Goal: Transaction & Acquisition: Purchase product/service

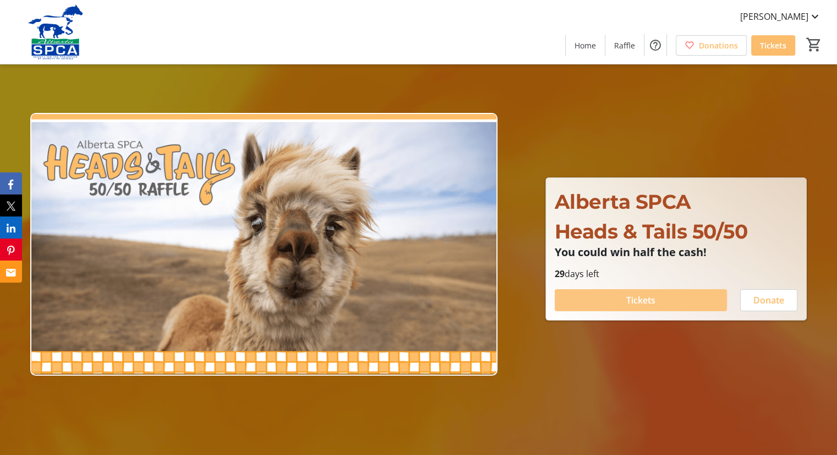
click at [636, 306] on span "Tickets" at bounding box center [640, 299] width 29 height 13
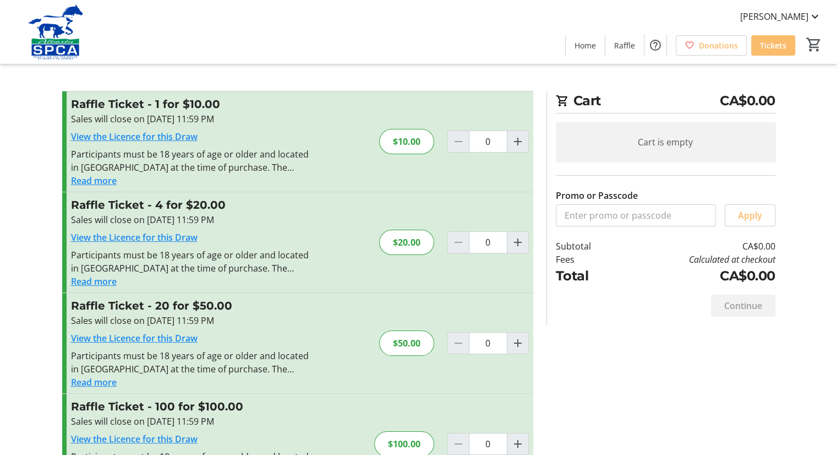
click at [99, 282] on button "Read more" at bounding box center [94, 281] width 46 height 13
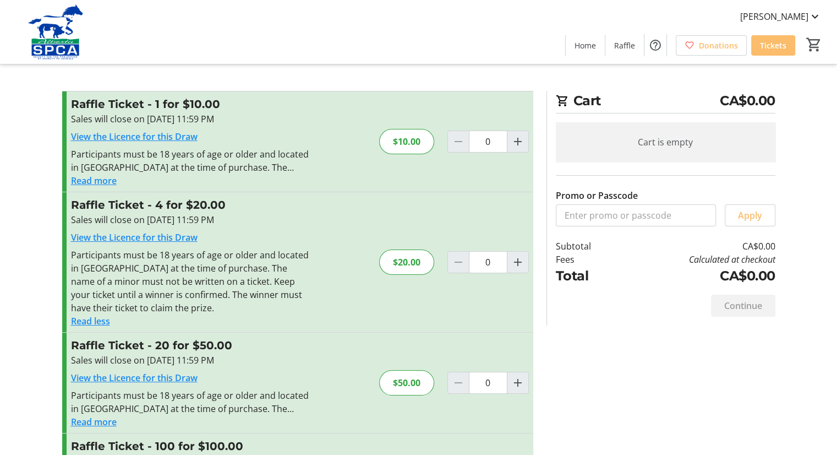
click at [114, 174] on button "Read more" at bounding box center [94, 180] width 46 height 13
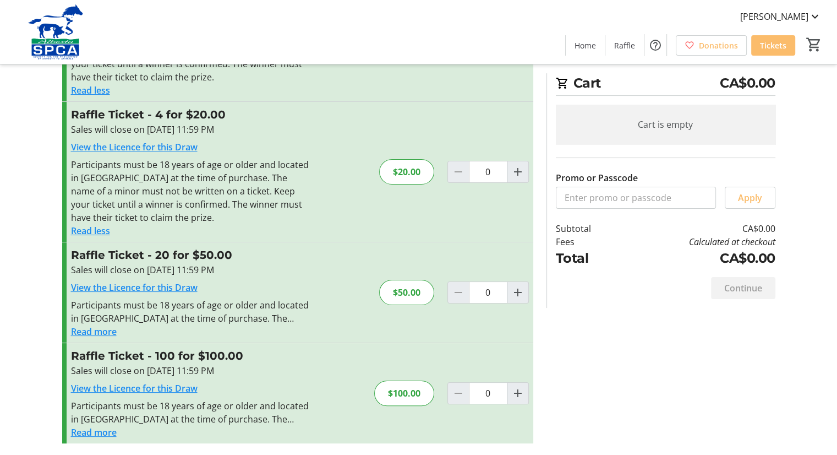
scroll to position [131, 0]
click at [510, 394] on span "Increment by one" at bounding box center [517, 391] width 21 height 21
type input "1"
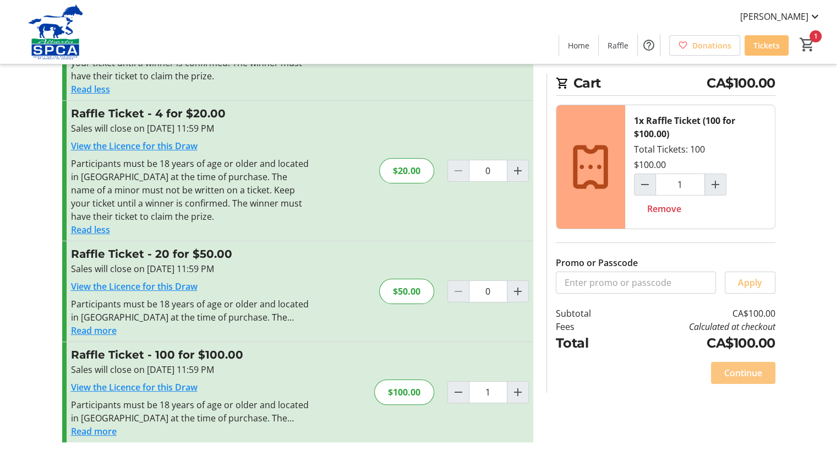
click at [763, 374] on span at bounding box center [743, 372] width 64 height 26
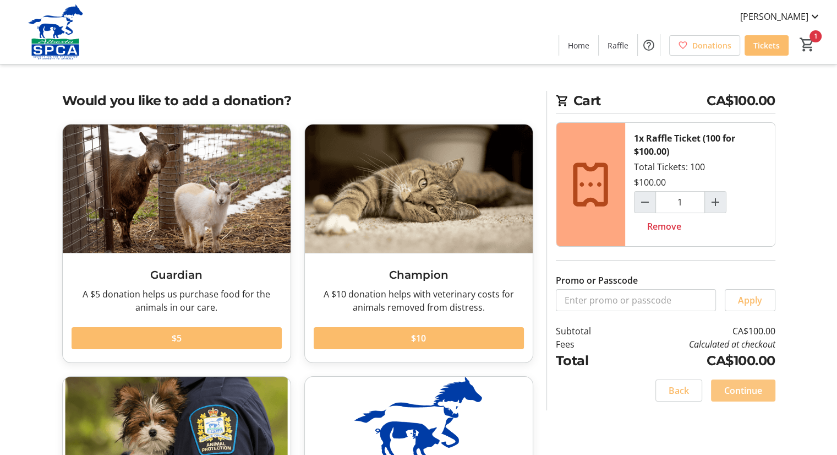
click at [756, 391] on span "Continue" at bounding box center [743, 390] width 38 height 13
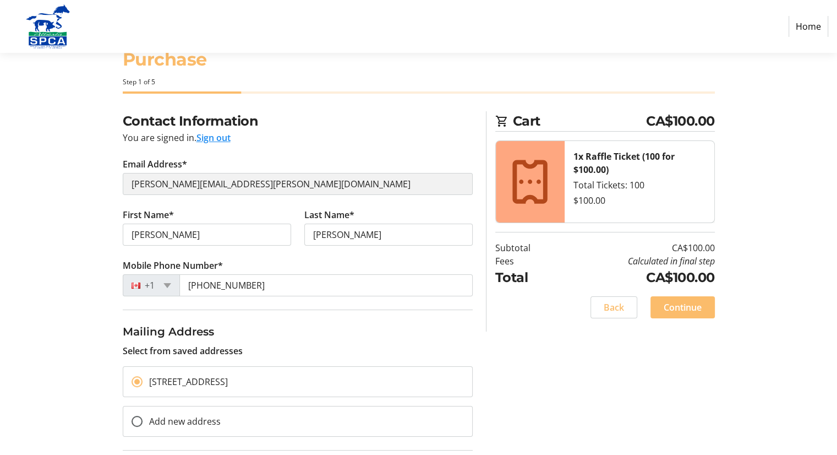
scroll to position [109, 0]
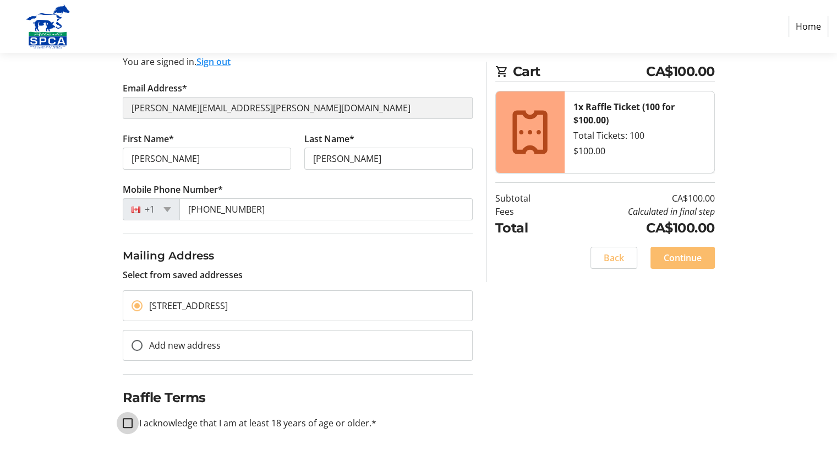
click at [132, 422] on input "I acknowledge that I am at least 18 years of age or older.*" at bounding box center [128, 423] width 10 height 10
checkbox input "true"
click at [687, 262] on span "Continue" at bounding box center [683, 257] width 38 height 13
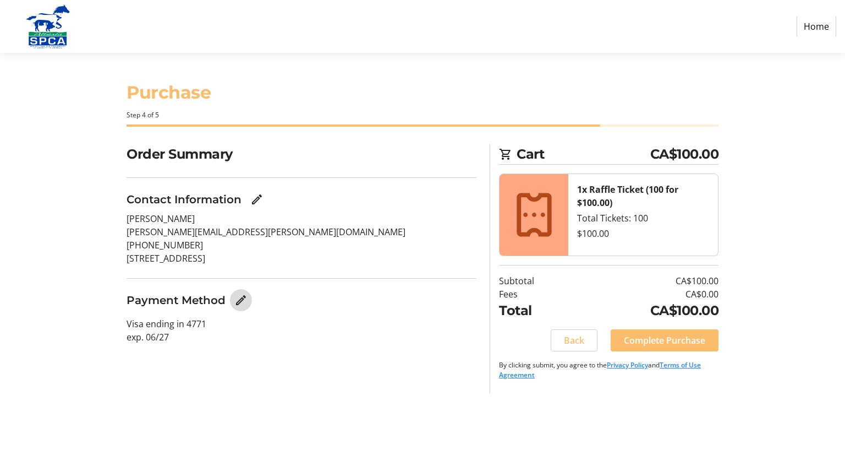
click at [242, 298] on mat-icon "Edit Payment Method" at bounding box center [240, 299] width 13 height 13
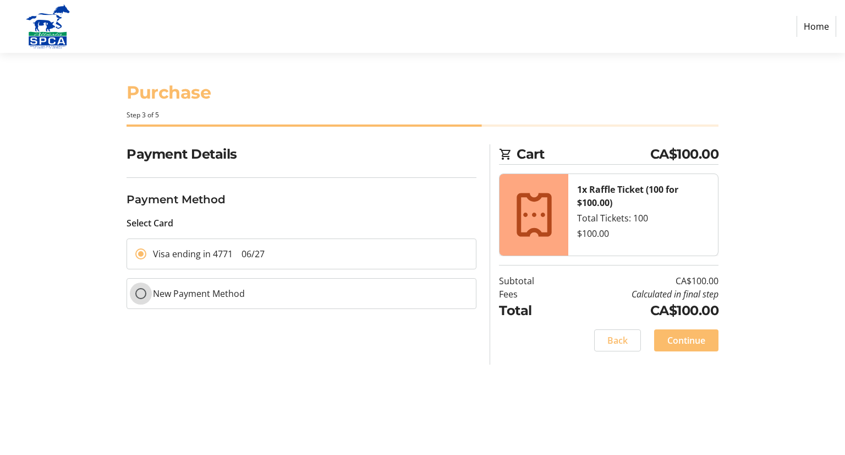
click at [143, 291] on input "New Payment Method" at bounding box center [140, 293] width 11 height 11
radio input "true"
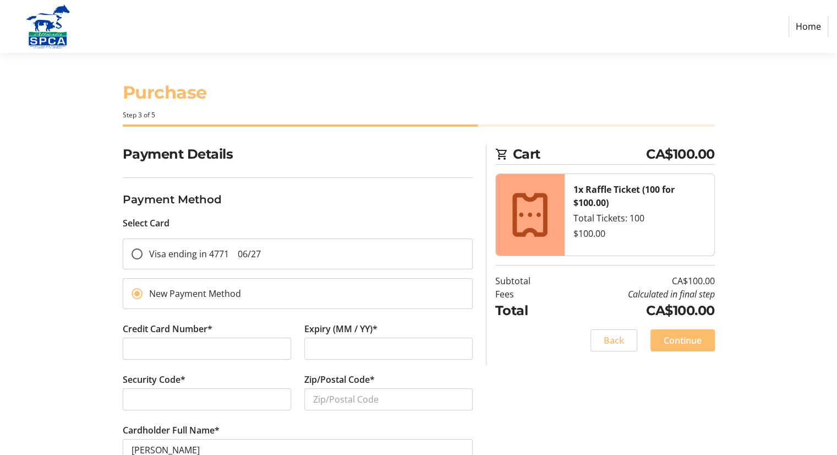
scroll to position [45, 0]
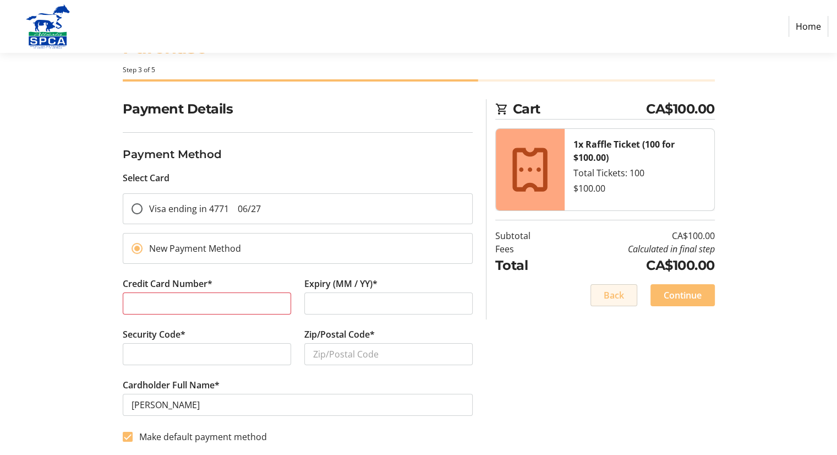
click at [607, 291] on span "Back" at bounding box center [614, 294] width 20 height 13
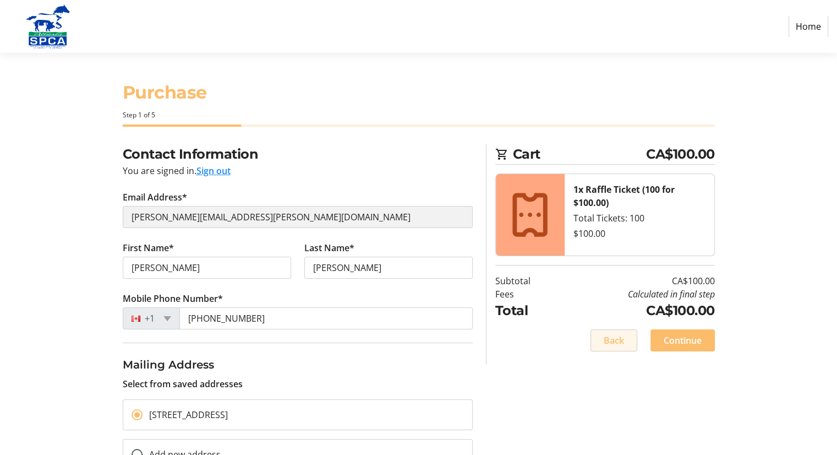
click at [606, 341] on span "Back" at bounding box center [614, 340] width 20 height 13
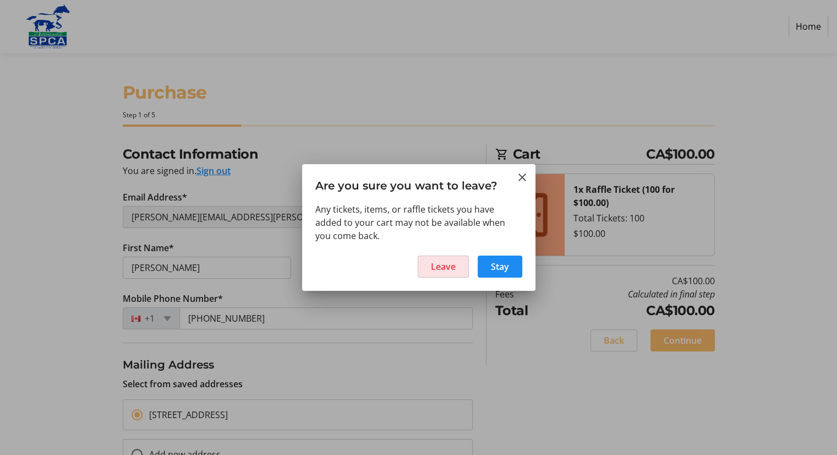
click at [440, 267] on span "Leave" at bounding box center [443, 266] width 25 height 13
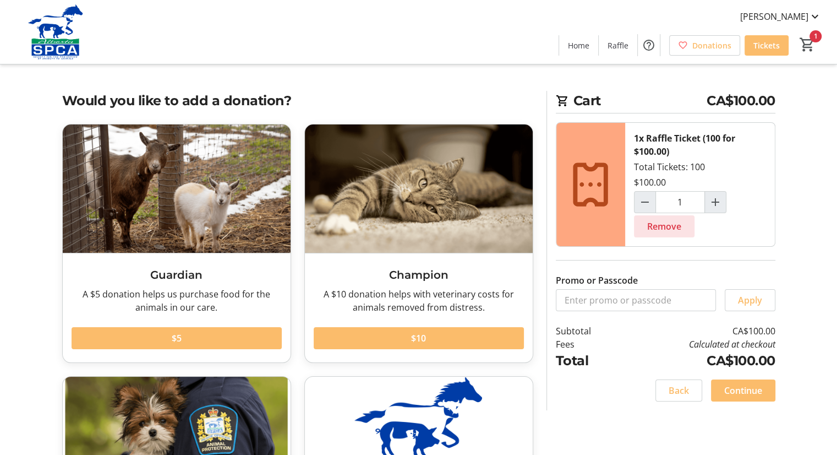
click at [653, 224] on span "Remove" at bounding box center [664, 226] width 34 height 13
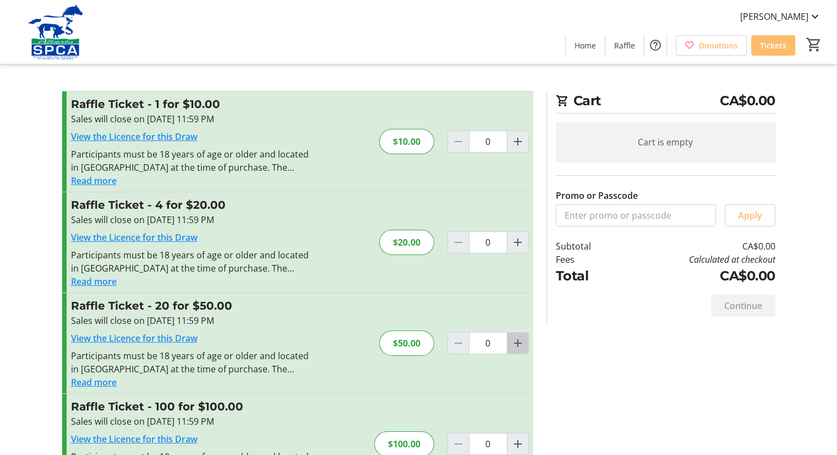
click at [520, 337] on mat-icon "Increment by one" at bounding box center [517, 342] width 13 height 13
type input "1"
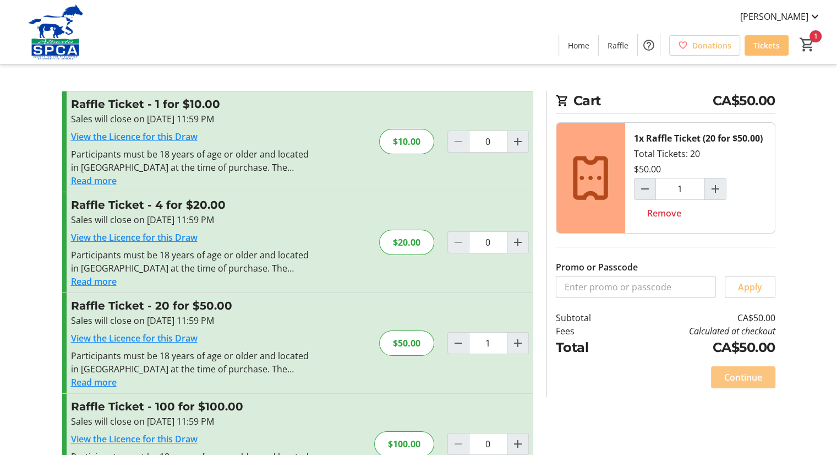
click at [746, 374] on span "Continue" at bounding box center [743, 376] width 38 height 13
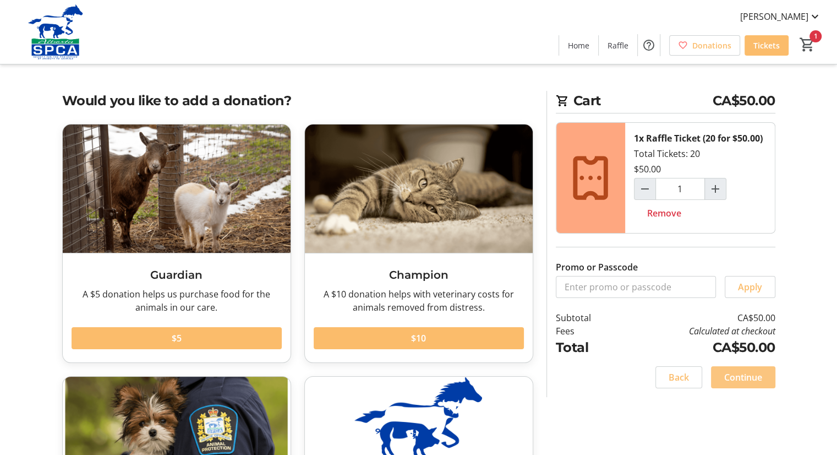
click at [746, 374] on span "Continue" at bounding box center [743, 376] width 38 height 13
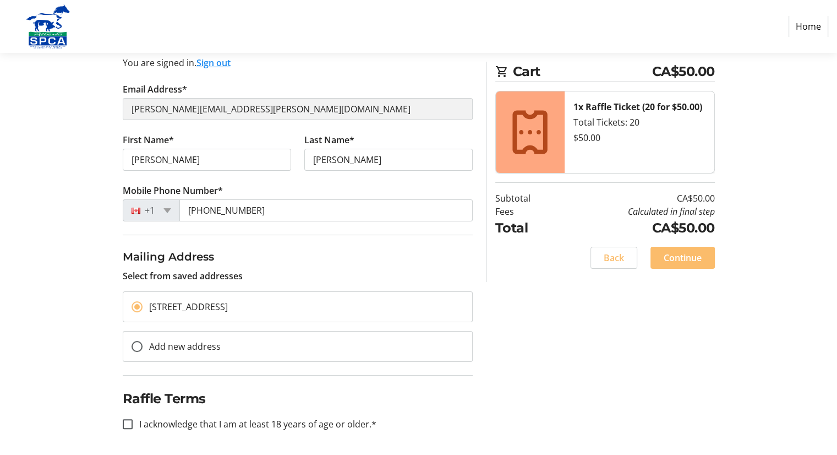
scroll to position [109, 0]
click at [128, 422] on input "I acknowledge that I am at least 18 years of age or older.*" at bounding box center [128, 423] width 10 height 10
checkbox input "true"
click at [693, 253] on span "Continue" at bounding box center [683, 257] width 38 height 13
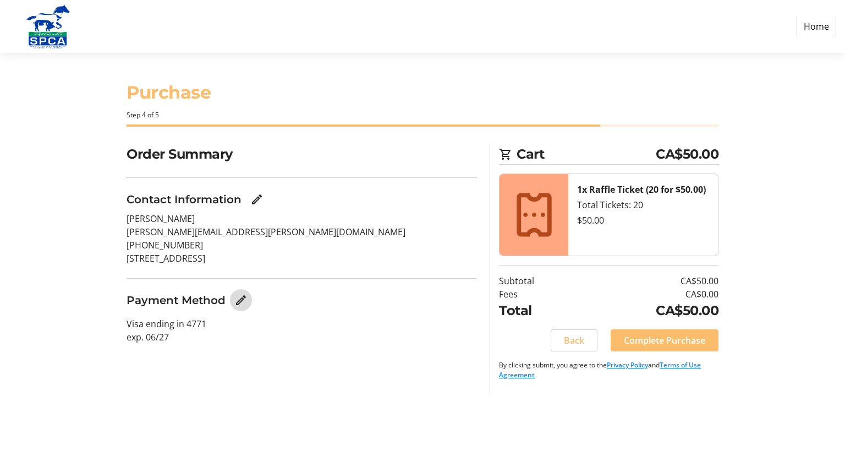
click at [244, 298] on mat-icon "Edit Payment Method" at bounding box center [240, 299] width 13 height 13
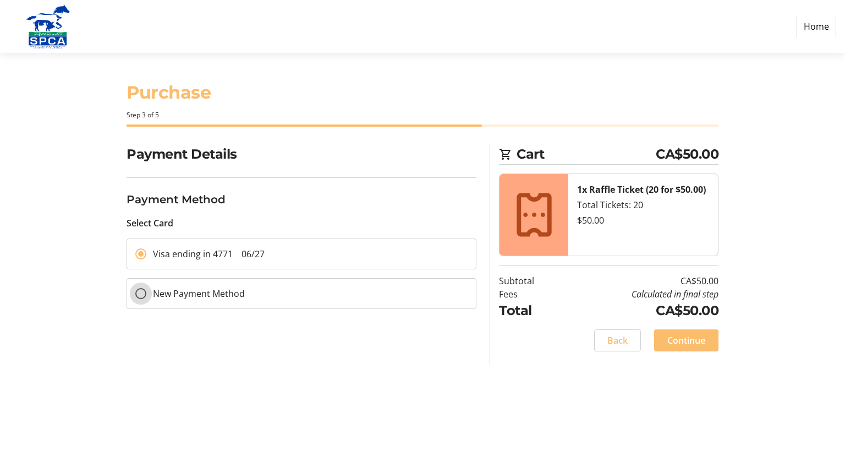
click at [136, 293] on input "New Payment Method" at bounding box center [140, 293] width 11 height 11
radio input "true"
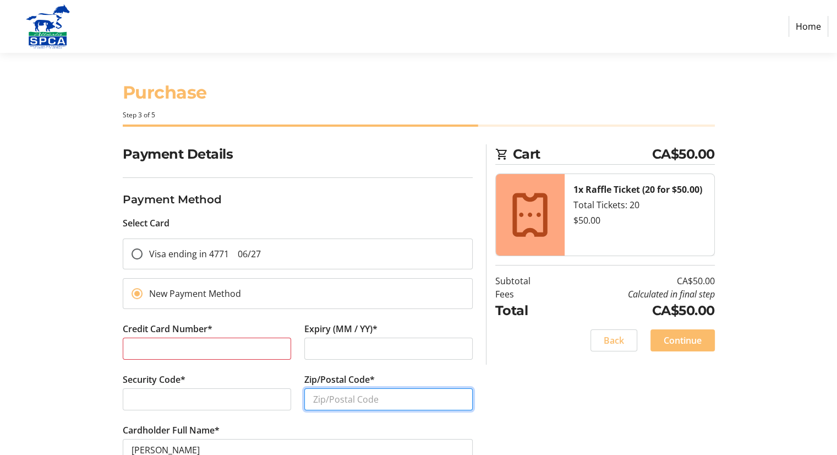
click at [325, 397] on input "Zip/Postal Code*" at bounding box center [388, 399] width 168 height 22
type input "T4V 2G9"
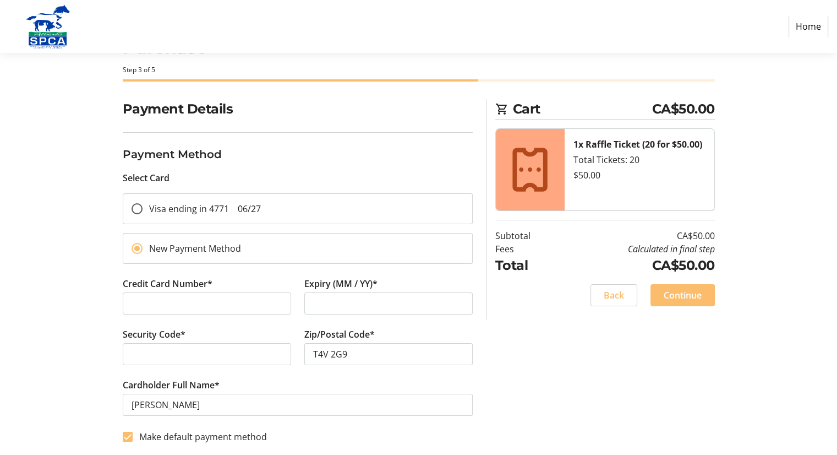
scroll to position [43, 0]
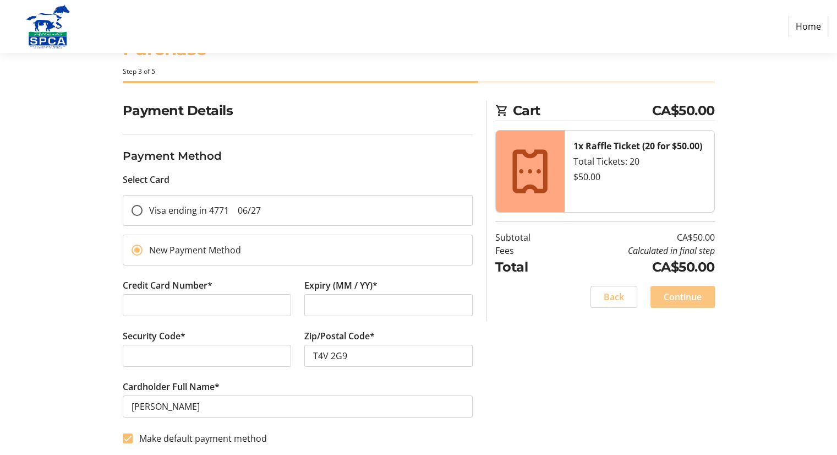
click at [680, 298] on span "Continue" at bounding box center [683, 296] width 38 height 13
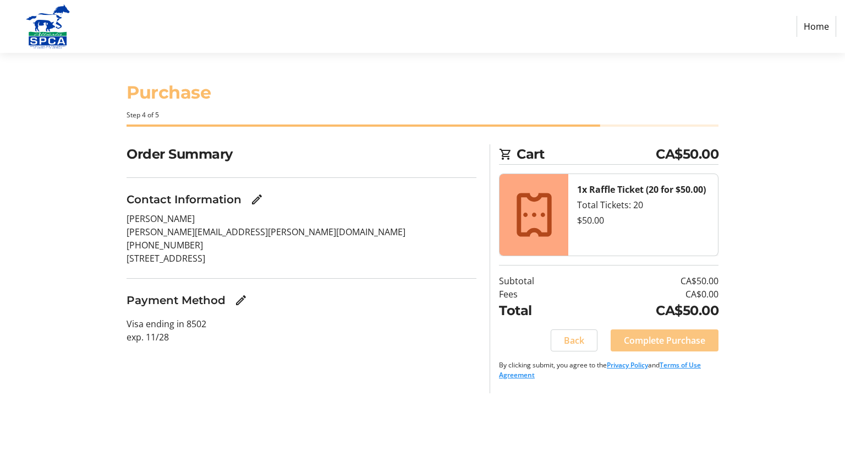
click at [696, 342] on span "Complete Purchase" at bounding box center [664, 340] width 81 height 13
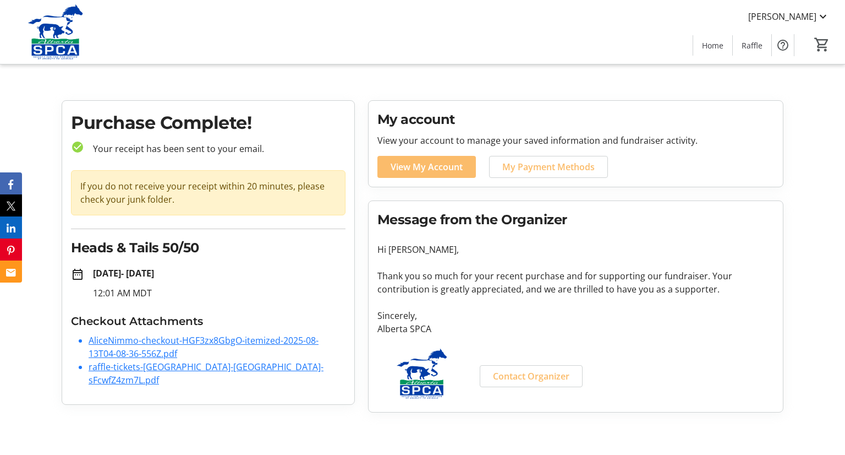
click at [264, 337] on link "AliceNimmo-checkout-HGF3zx8GbgO-itemized-2025-08-13T04-08-36-556Z.pdf" at bounding box center [204, 346] width 230 height 25
click at [102, 363] on link "raffle-tickets-[GEOGRAPHIC_DATA]-[GEOGRAPHIC_DATA]-sFcwfZ4zm7L.pdf" at bounding box center [206, 372] width 235 height 25
click at [432, 174] on span at bounding box center [427, 167] width 99 height 26
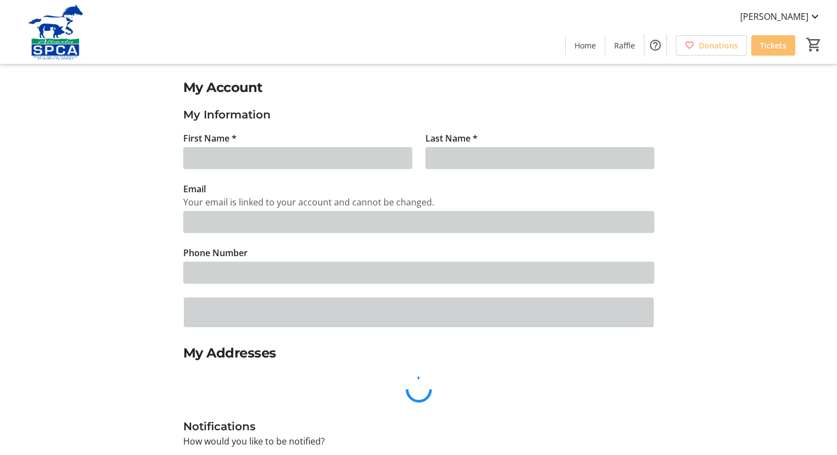
type input "[PERSON_NAME]"
type input "[PERSON_NAME][EMAIL_ADDRESS][PERSON_NAME][DOMAIN_NAME]"
type input "[PHONE_NUMBER]"
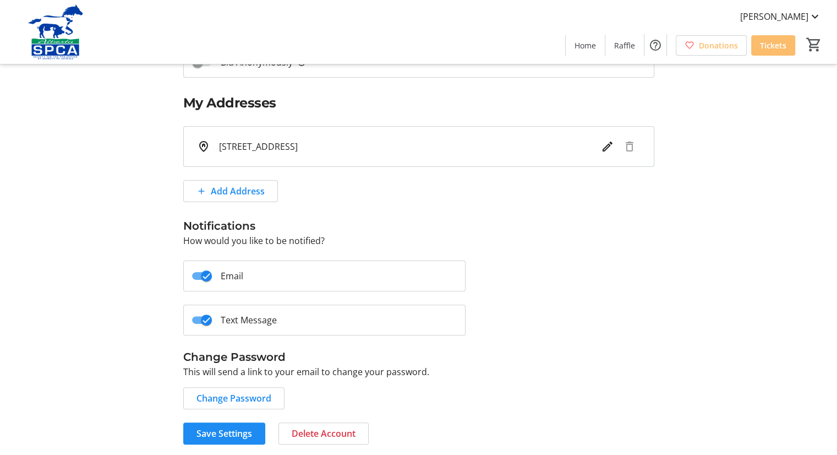
scroll to position [251, 0]
click at [796, 14] on span "[PERSON_NAME]" at bounding box center [774, 16] width 68 height 13
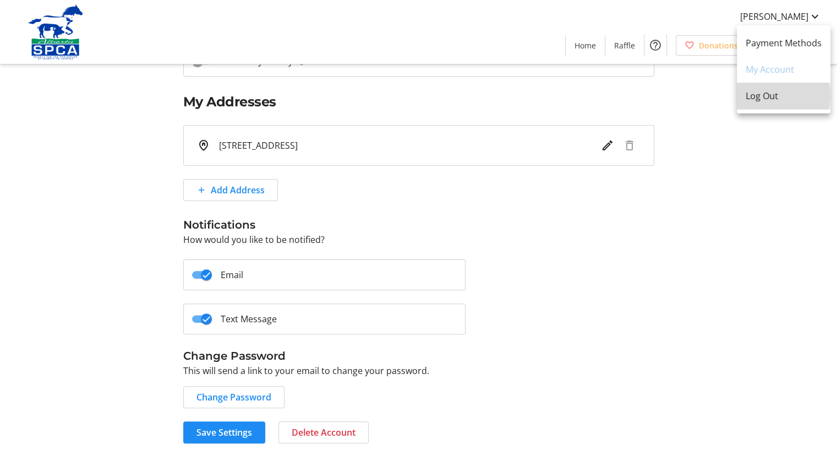
click at [757, 95] on span "Log Out" at bounding box center [784, 95] width 76 height 13
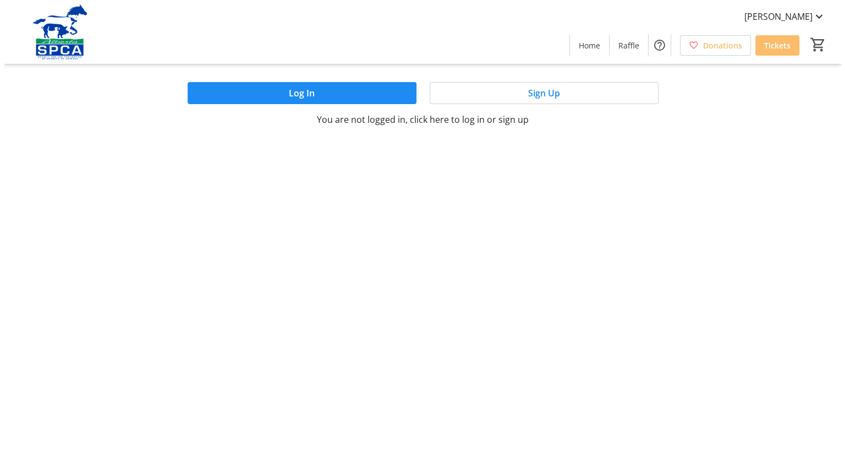
scroll to position [0, 0]
